Goal: Check status: Check status

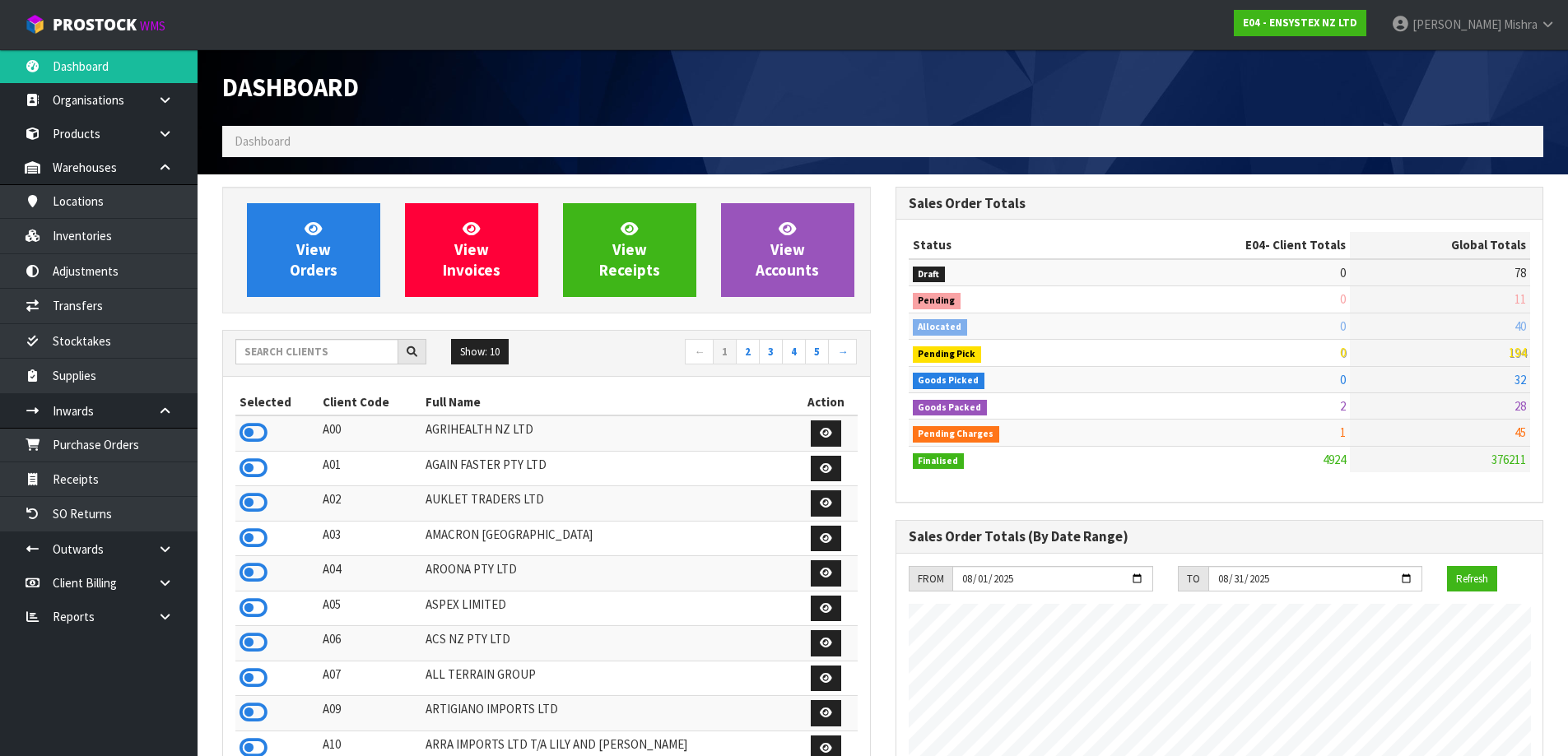
scroll to position [1247, 673]
type input "V04"
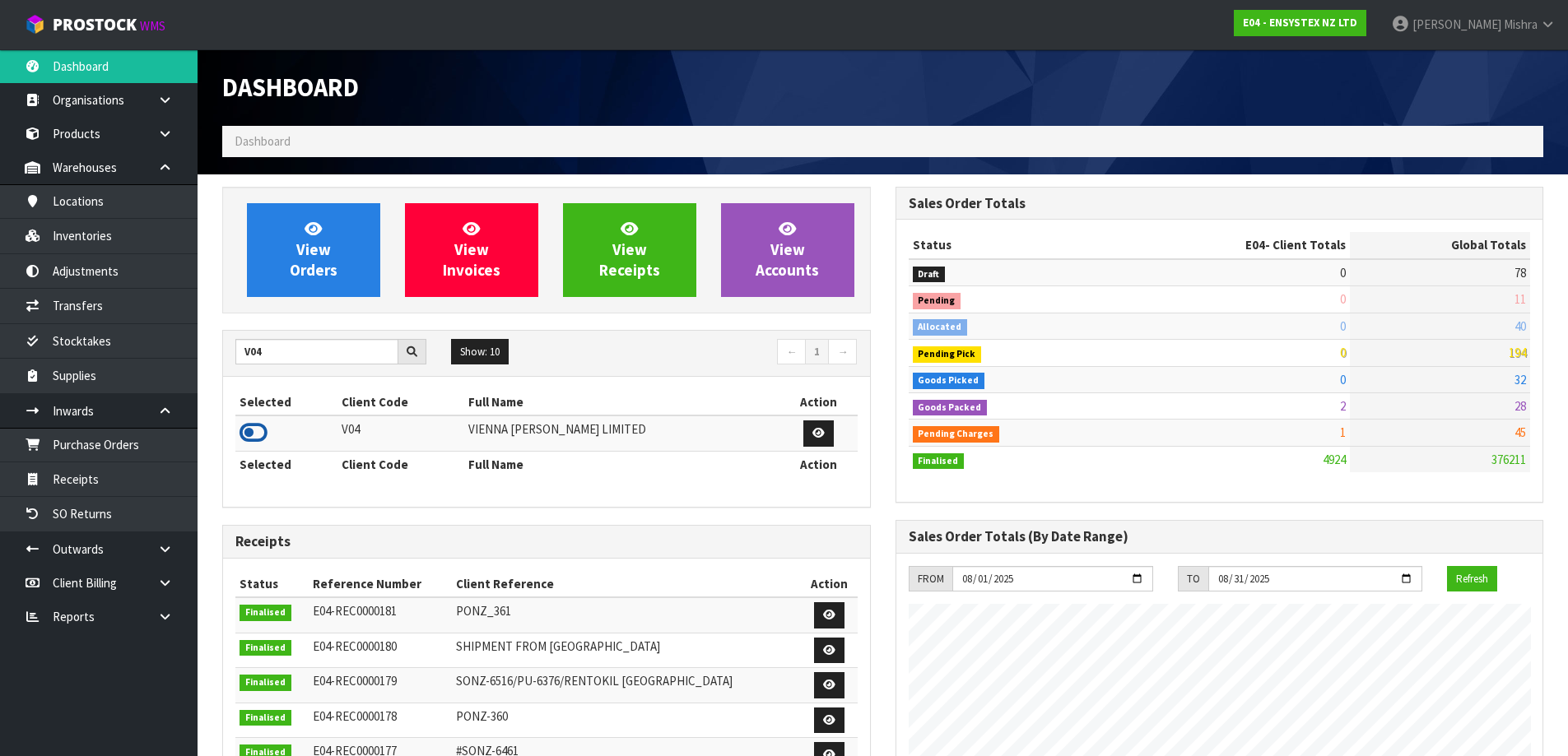
click at [254, 440] on icon at bounding box center [253, 433] width 28 height 24
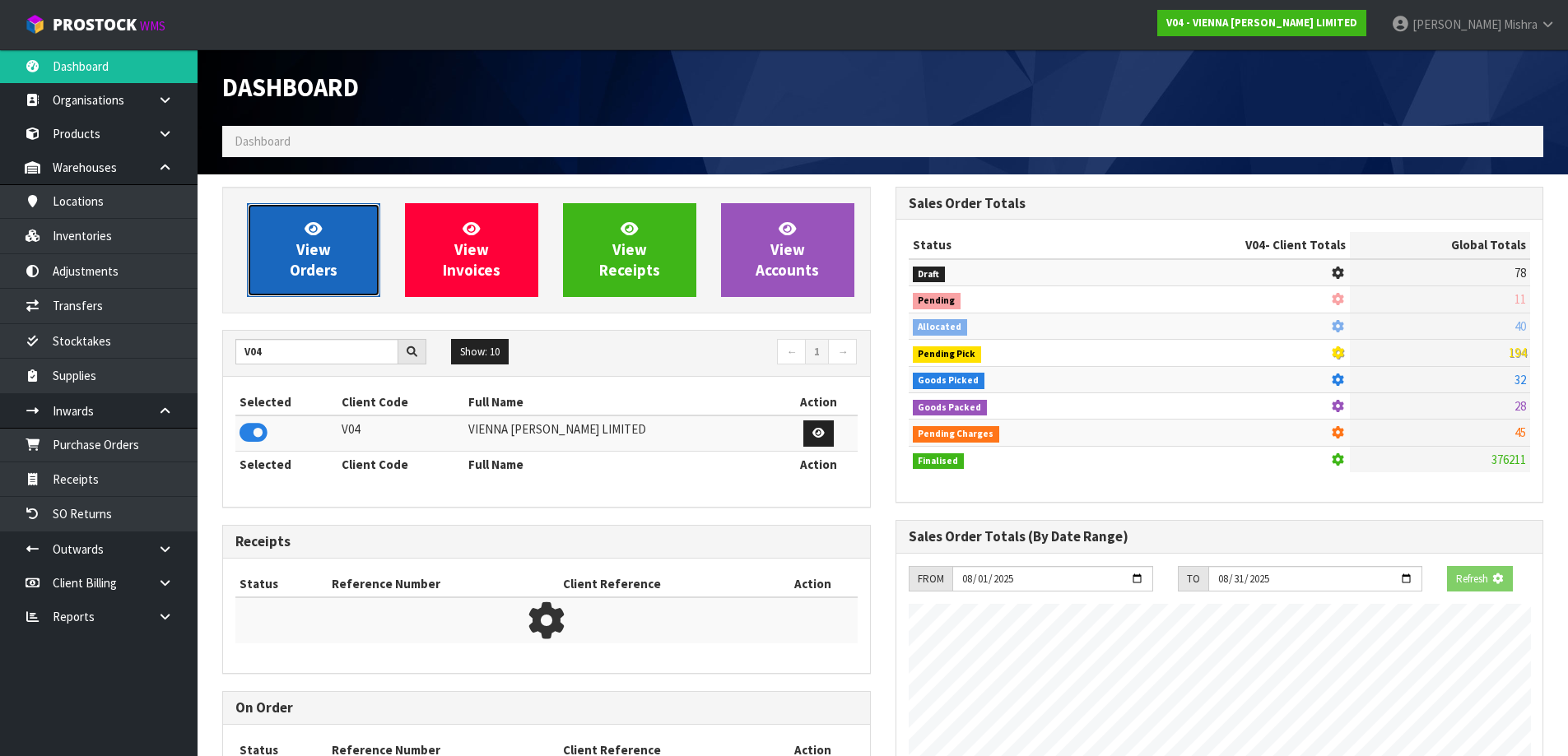
click at [310, 217] on link "View Orders" at bounding box center [314, 250] width 134 height 94
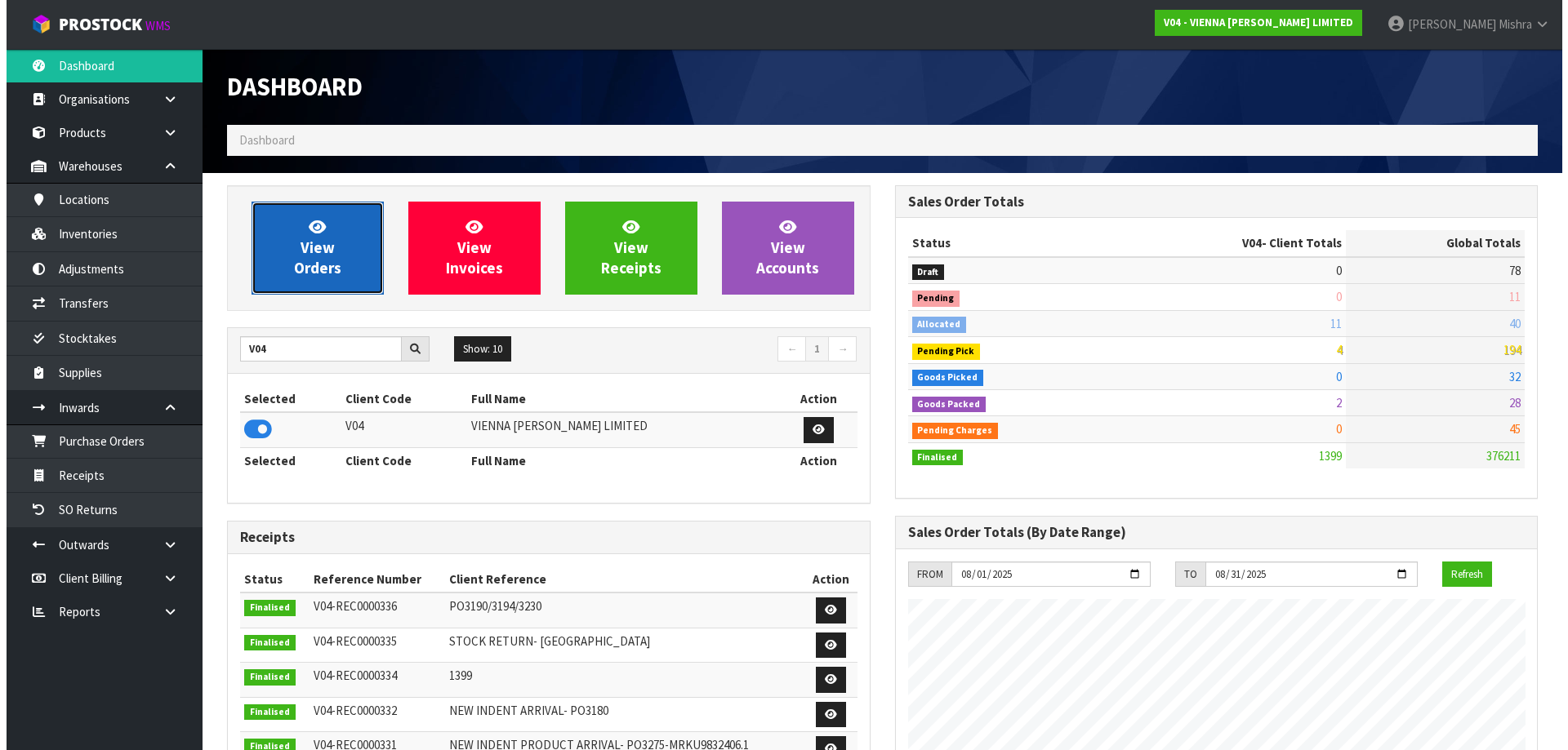
scroll to position [1290, 667]
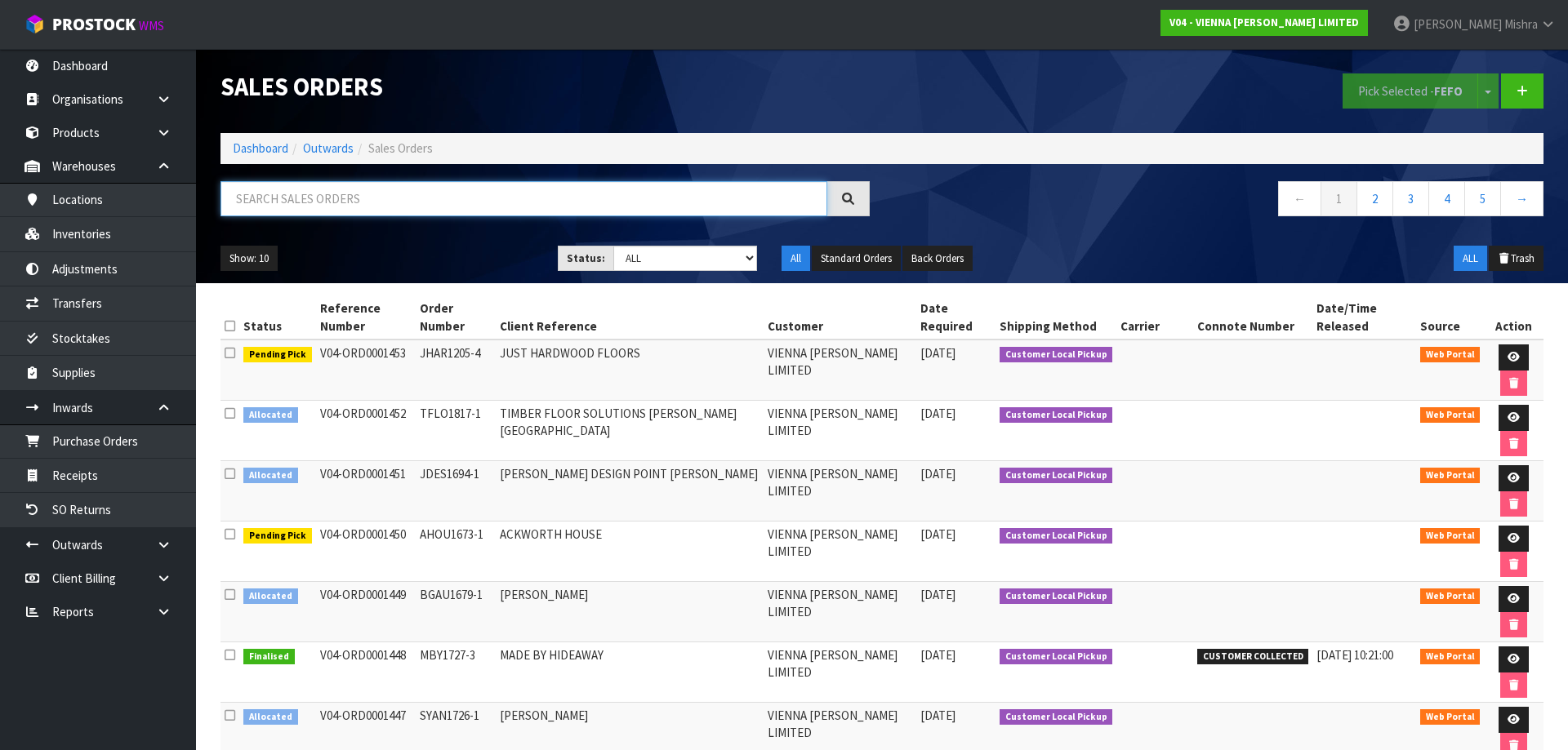
click at [338, 199] on input "text" at bounding box center [523, 199] width 606 height 35
paste input "K-BOL-8"
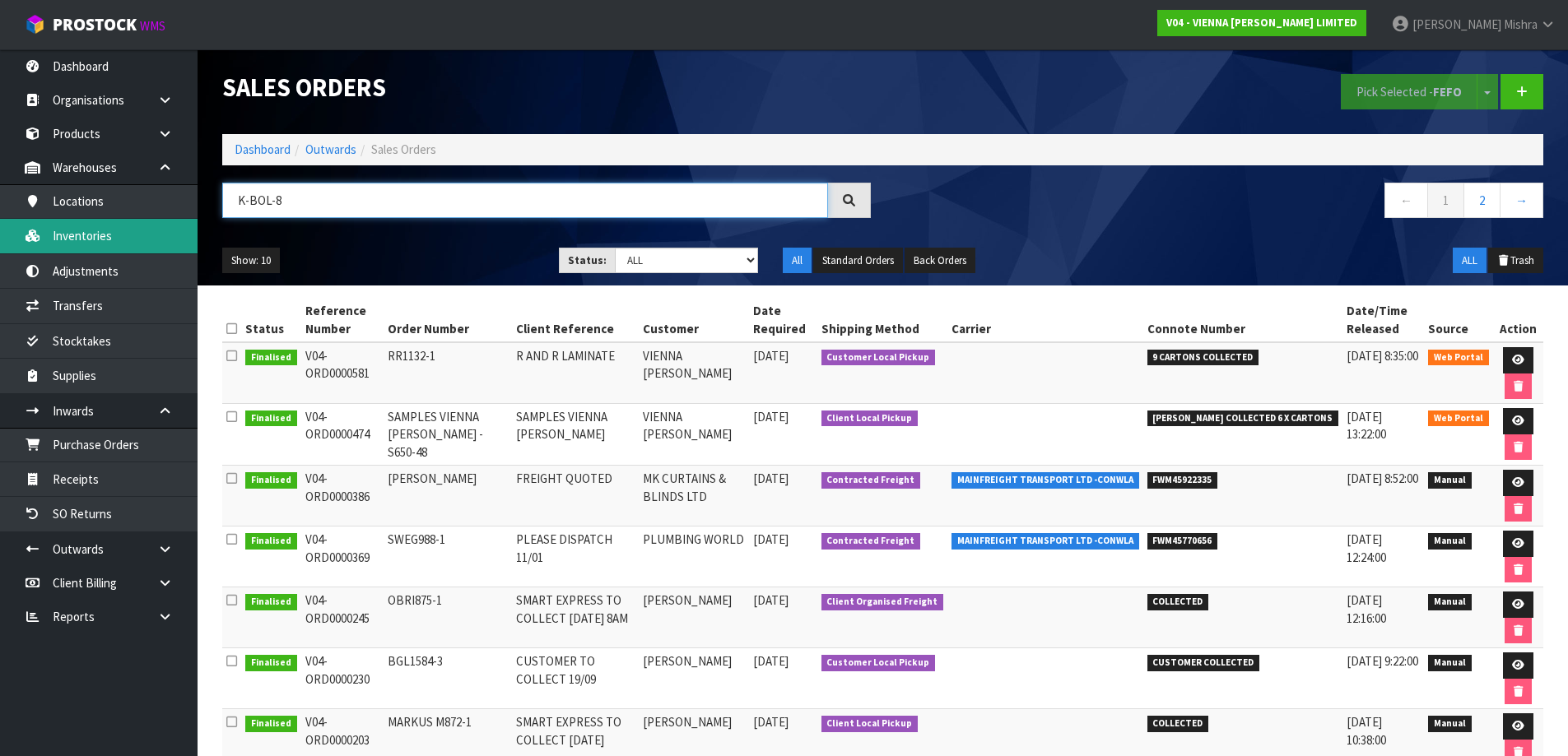
type input "K-BOL-8"
click at [152, 238] on link "Inventories" at bounding box center [99, 235] width 198 height 34
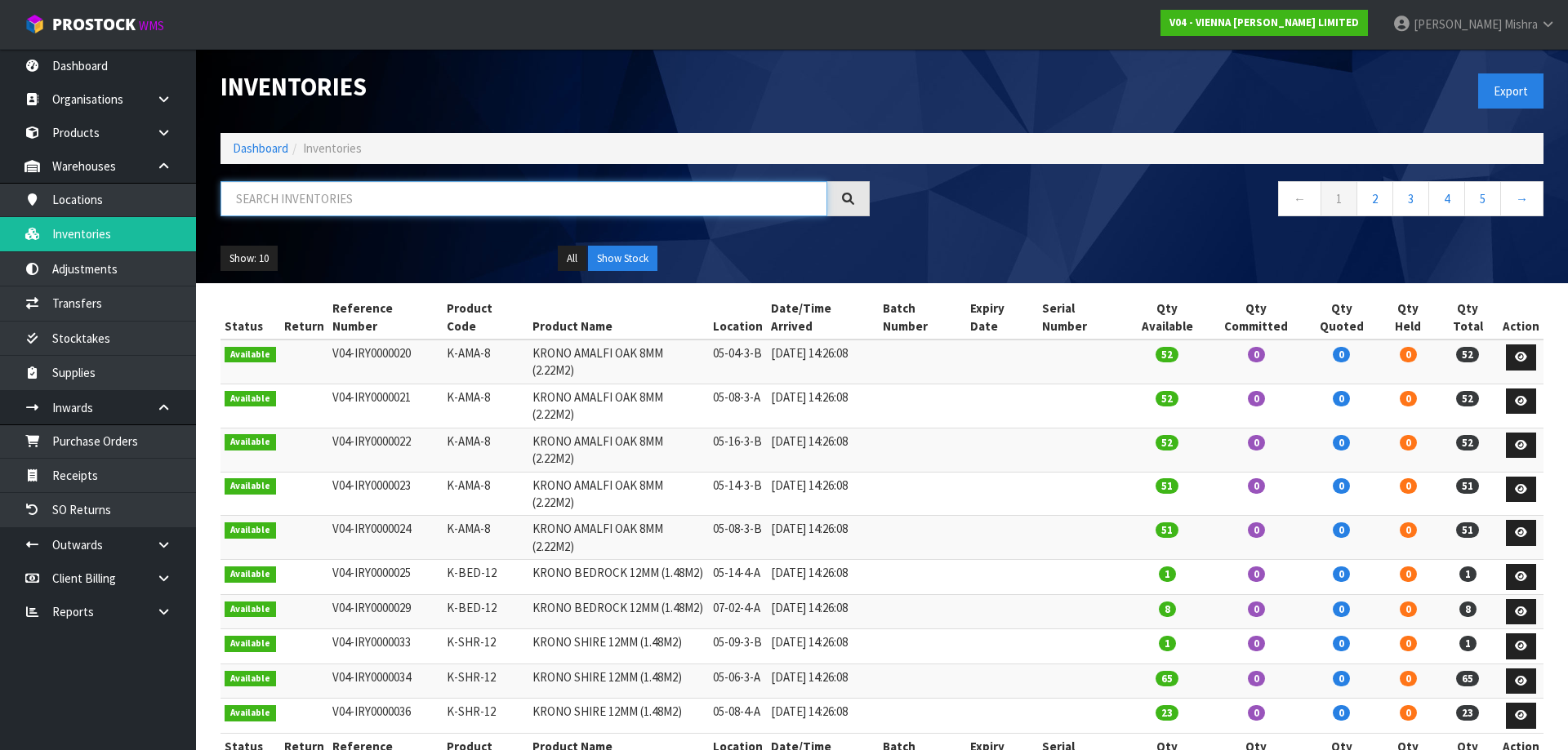
click at [312, 206] on input "text" at bounding box center [523, 199] width 606 height 35
paste input "K-BOL-8"
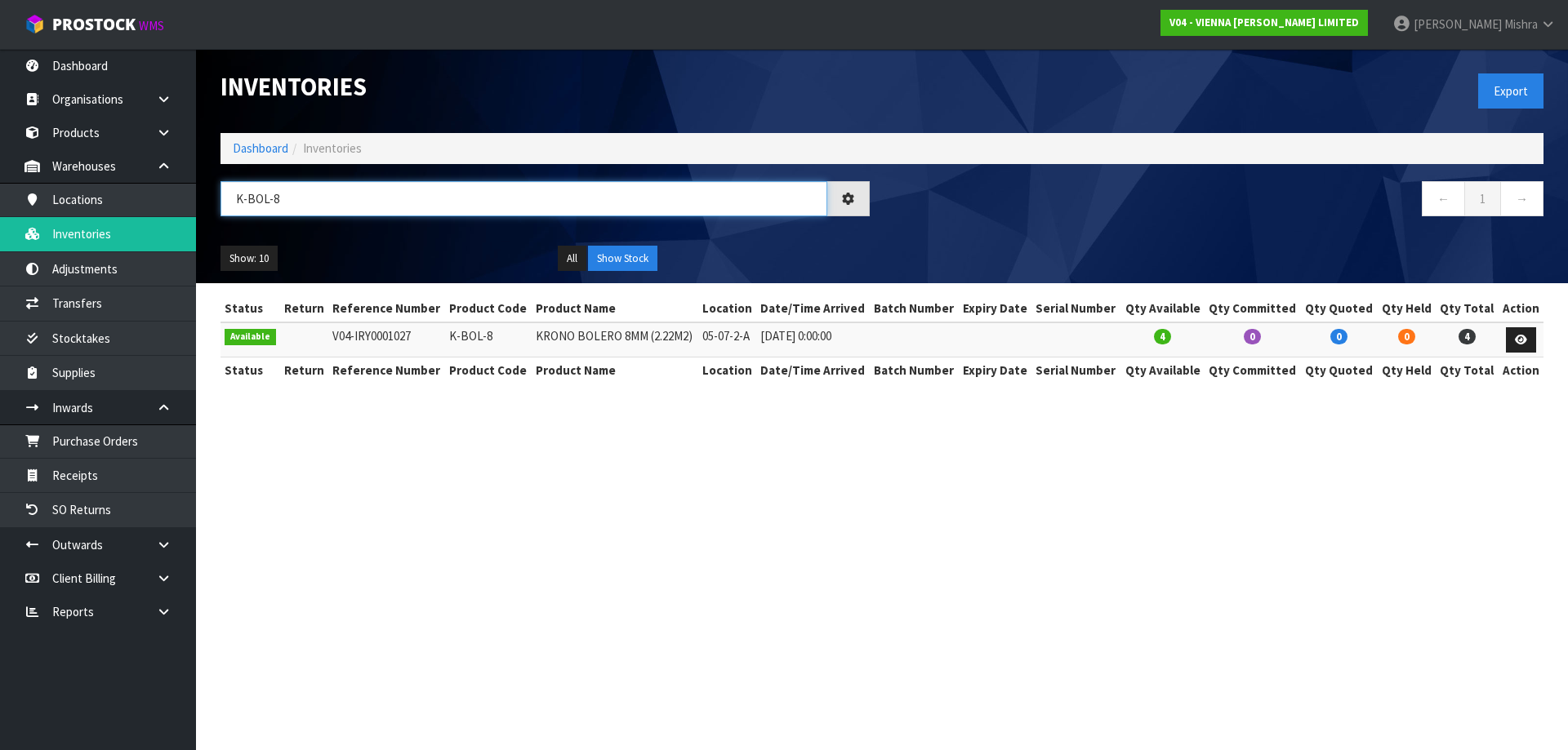
type input "K-BOL-8"
